Goal: Task Accomplishment & Management: Use online tool/utility

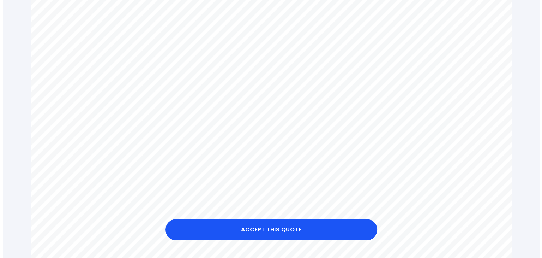
scroll to position [267, 0]
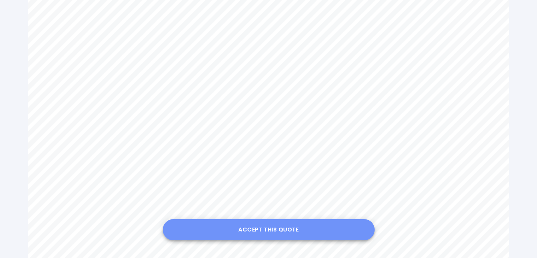
click at [304, 235] on button "Accept this Quote" at bounding box center [269, 229] width 212 height 21
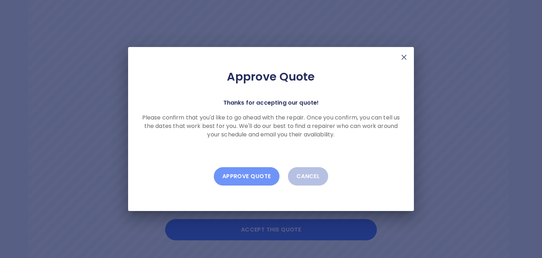
click at [239, 175] on button "Approve Quote" at bounding box center [247, 176] width 66 height 18
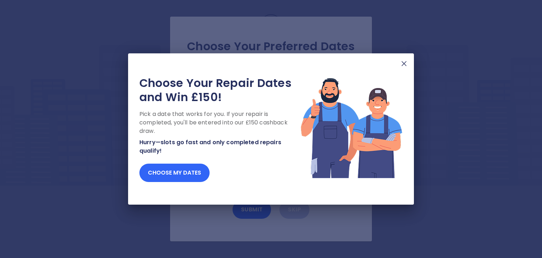
drag, startPoint x: 189, startPoint y: 156, endPoint x: 182, endPoint y: 171, distance: 16.9
click at [182, 171] on div "Choose Your Repair Dates and Win £150! Pick a date that works for you. If your …" at bounding box center [219, 129] width 161 height 106
click at [182, 171] on button "Choose my dates" at bounding box center [174, 173] width 70 height 18
drag, startPoint x: 182, startPoint y: 171, endPoint x: 157, endPoint y: 174, distance: 24.6
click at [157, 174] on button "Choose my dates" at bounding box center [174, 173] width 70 height 18
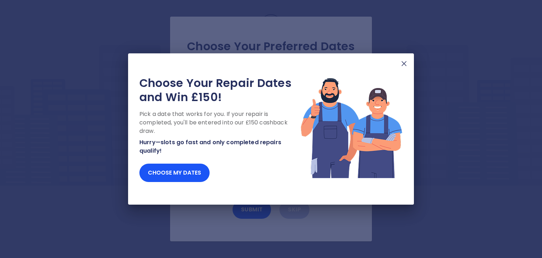
click at [198, 125] on p "Pick a date that works for you. If your repair is completed, you'll be entered …" at bounding box center [219, 122] width 161 height 25
click at [172, 176] on button "Choose my dates" at bounding box center [174, 173] width 70 height 18
click at [404, 61] on img at bounding box center [404, 63] width 8 height 8
